Goal: Use online tool/utility: Utilize a website feature to perform a specific function

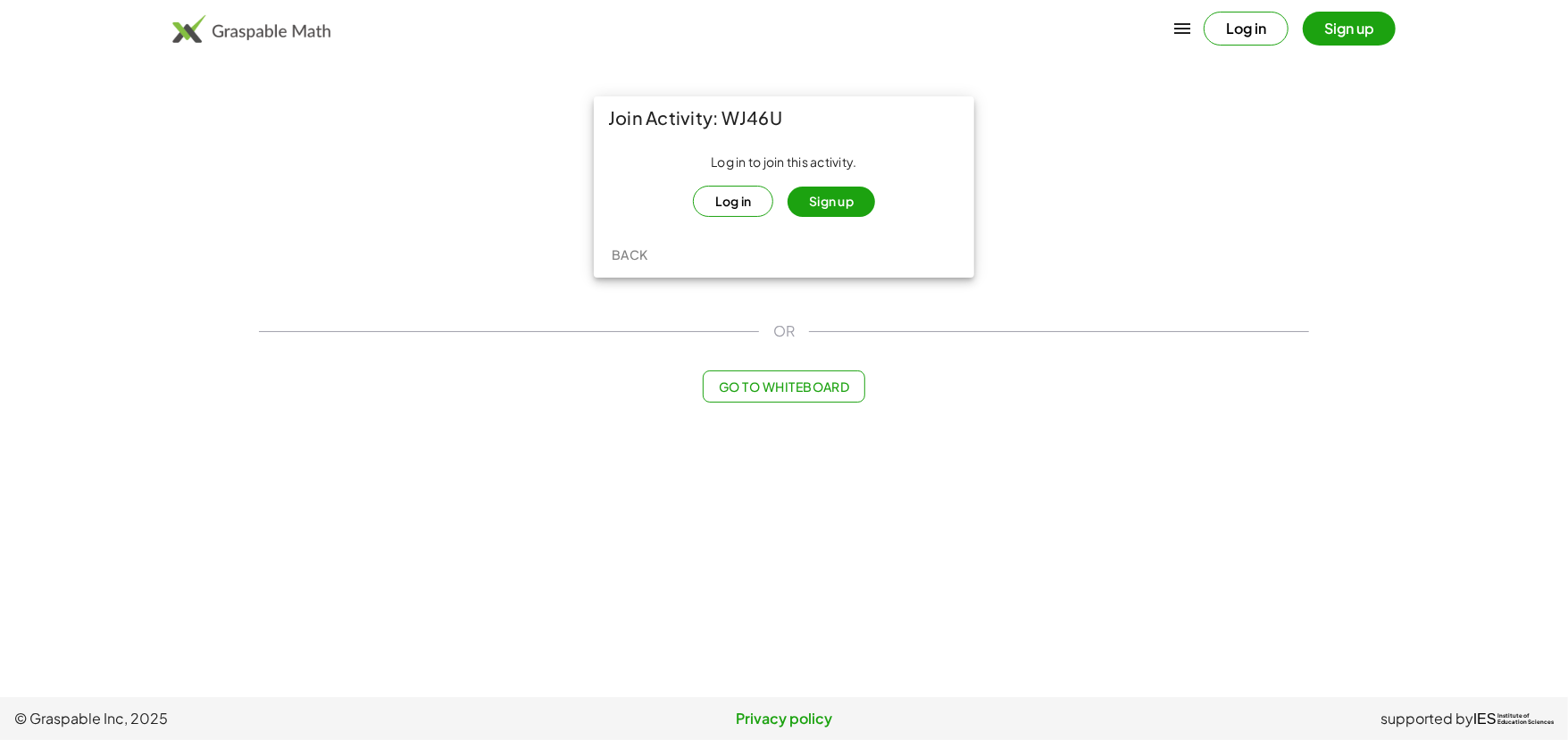
click at [821, 203] on button "Sign up" at bounding box center [831, 201] width 87 height 31
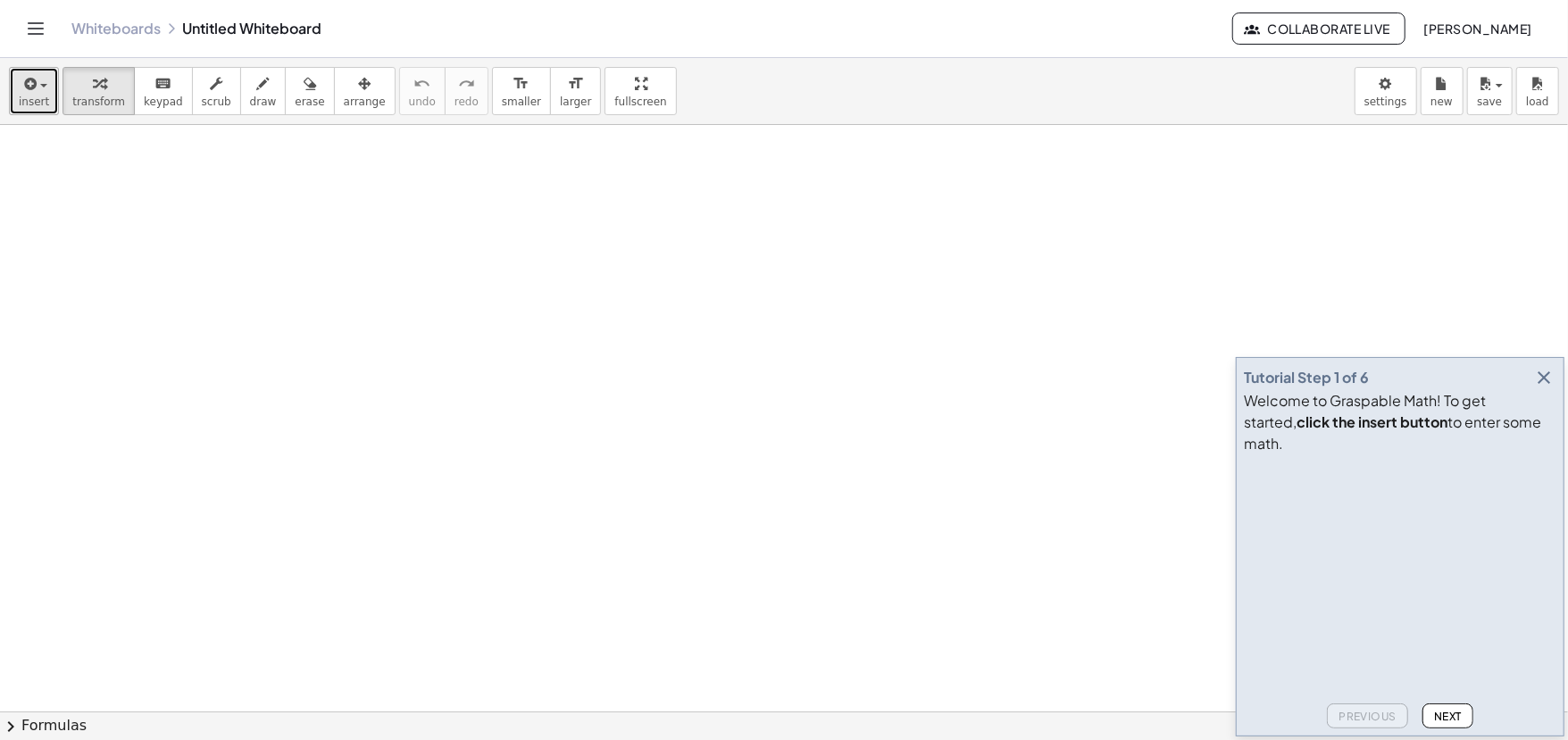
click at [35, 98] on span "insert" at bounding box center [33, 101] width 31 height 12
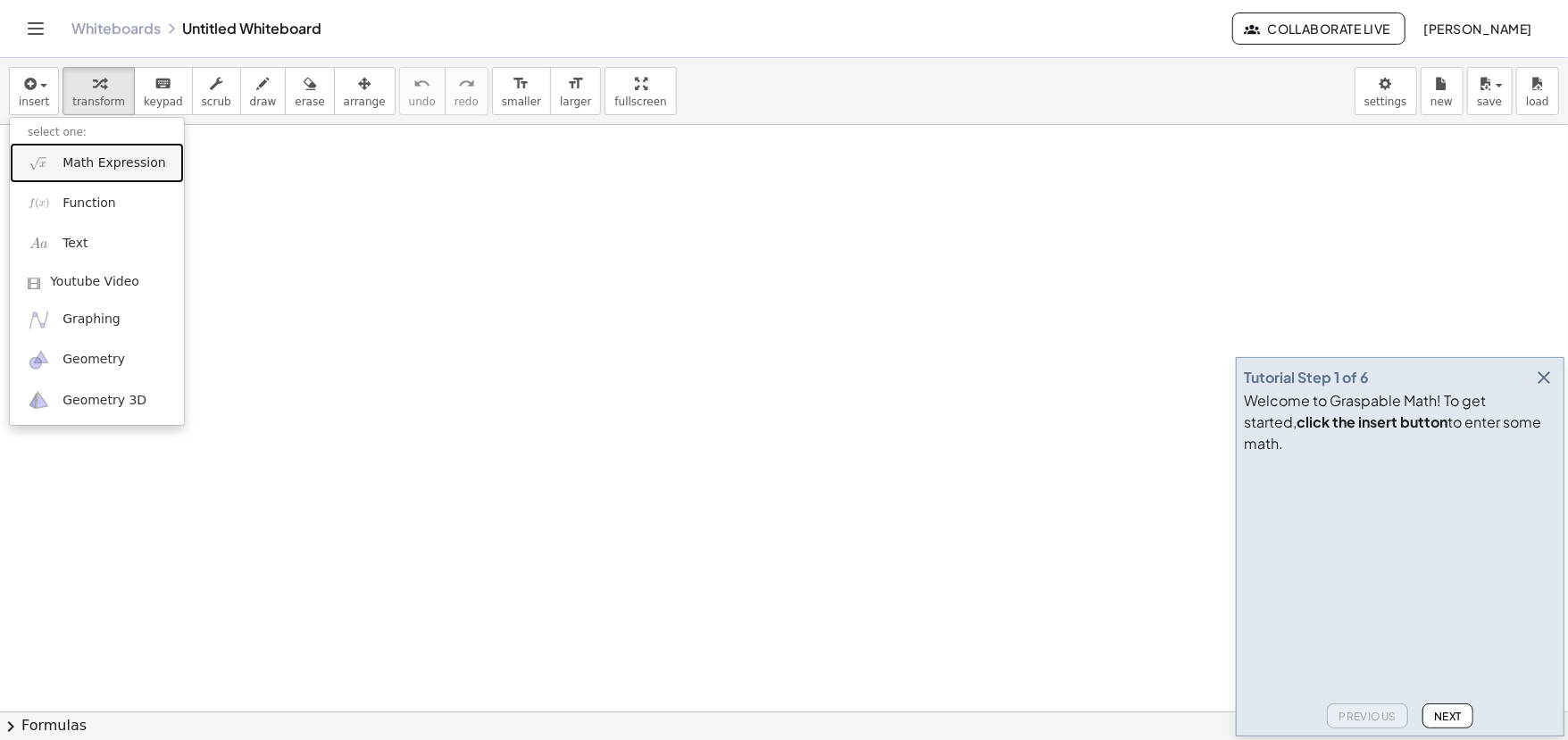
click at [93, 166] on span "Math Expression" at bounding box center [113, 162] width 103 height 18
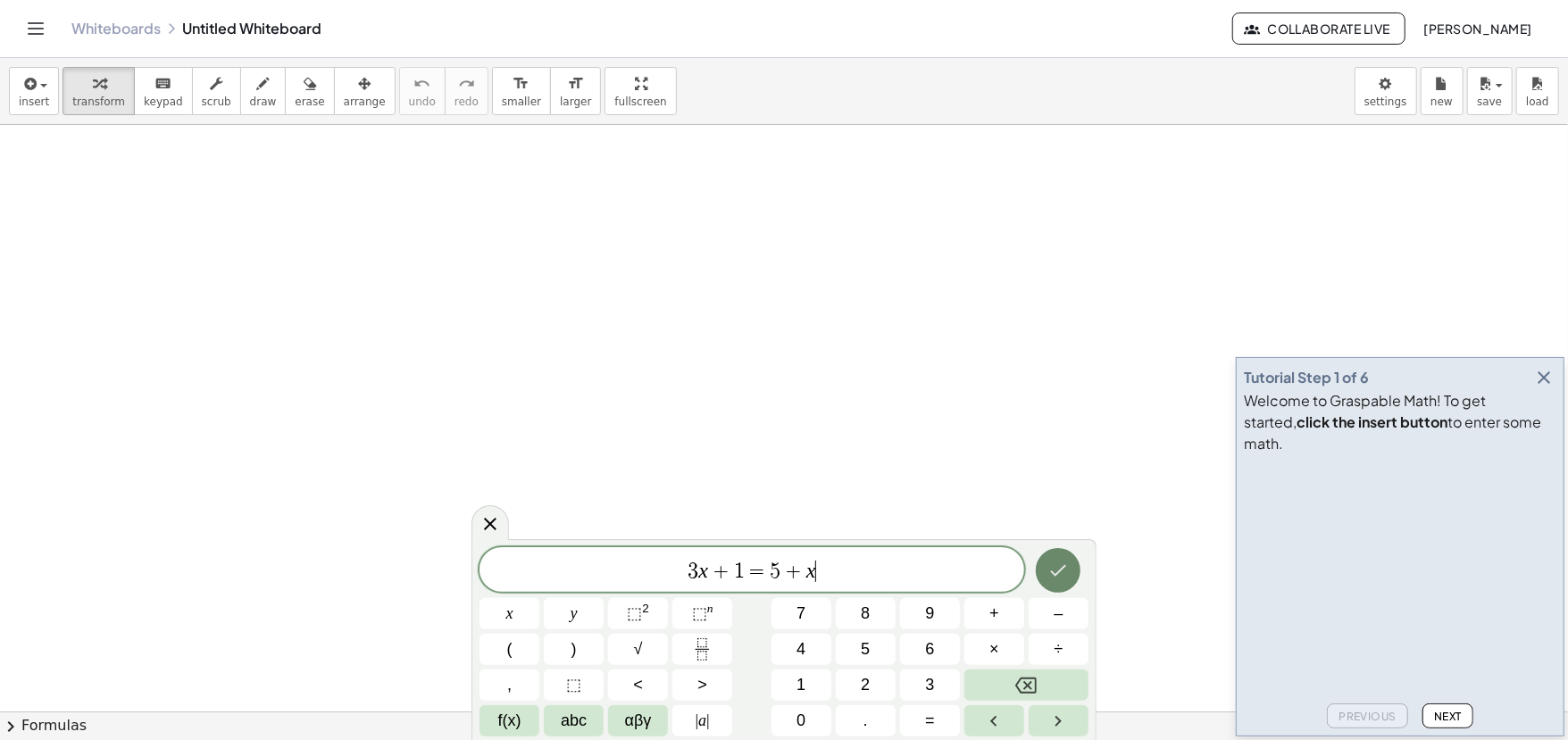
click at [1051, 566] on icon "Done" at bounding box center [1057, 570] width 21 height 21
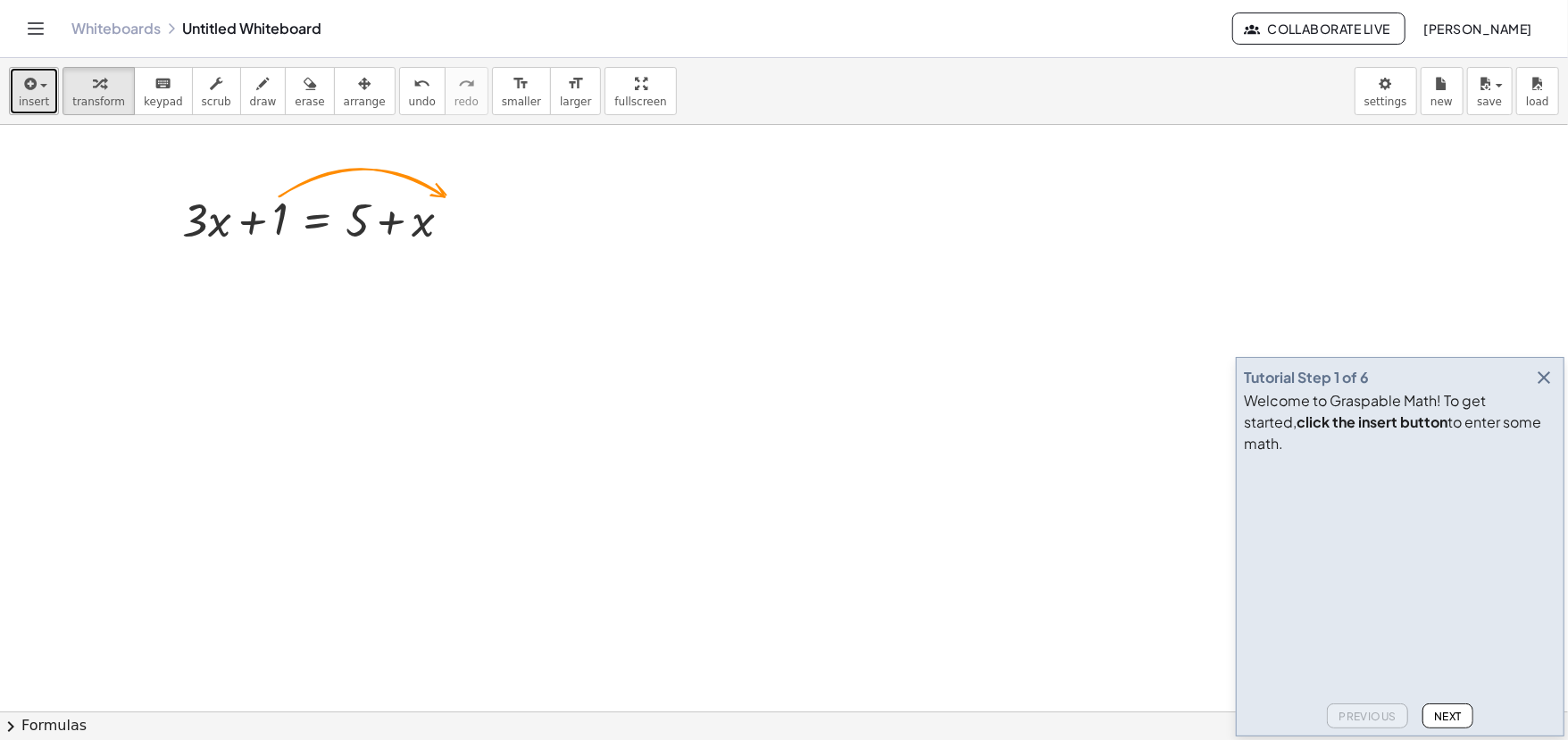
click at [38, 102] on span "insert" at bounding box center [33, 101] width 31 height 12
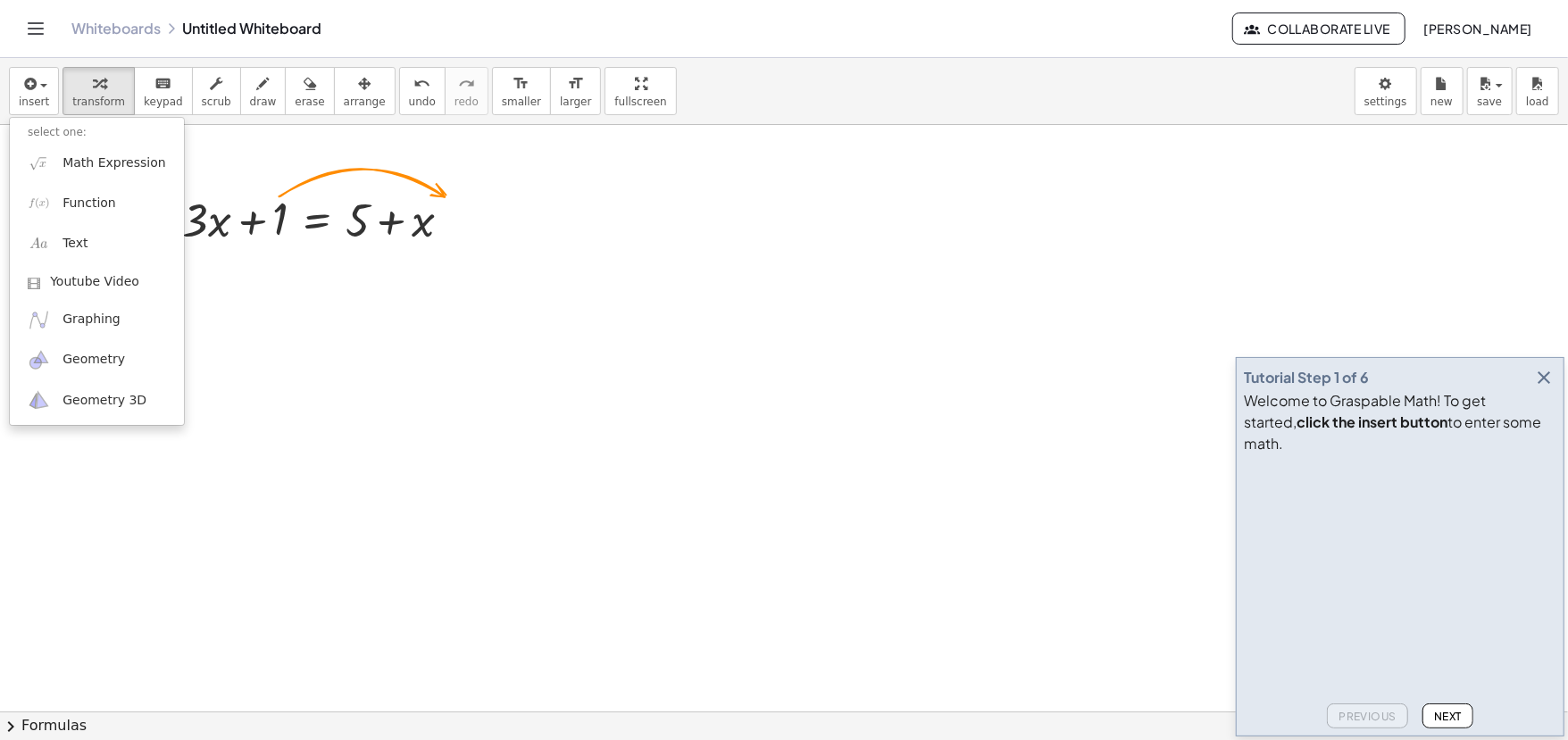
click at [218, 28] on div "Whiteboards Untitled Whiteboard" at bounding box center [652, 28] width 1160 height 18
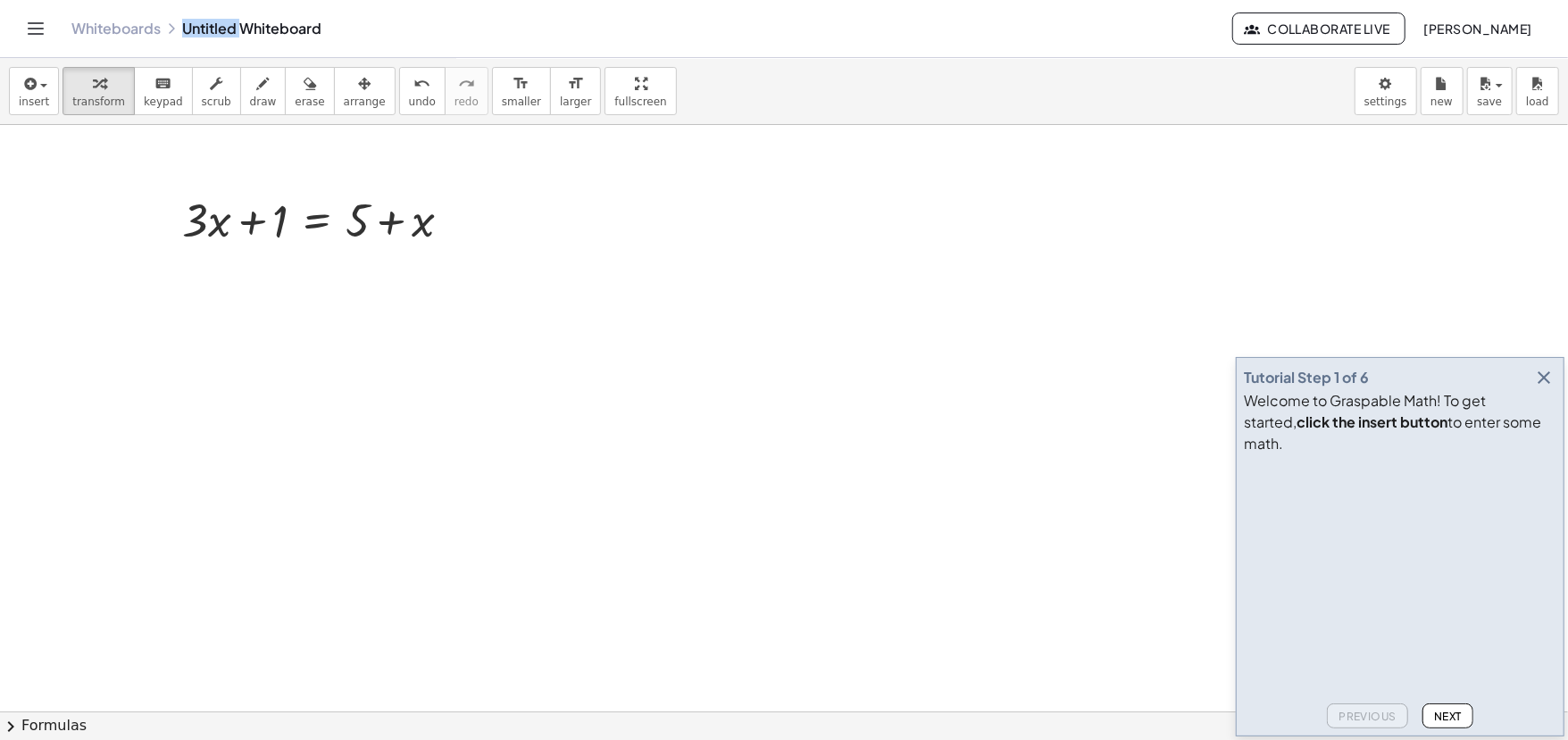
click at [218, 27] on div "Whiteboards Untitled Whiteboard" at bounding box center [652, 28] width 1160 height 18
